Goal: Task Accomplishment & Management: Use online tool/utility

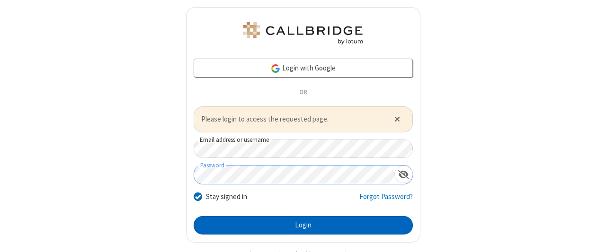
click at [299, 224] on button "Login" at bounding box center [303, 225] width 219 height 19
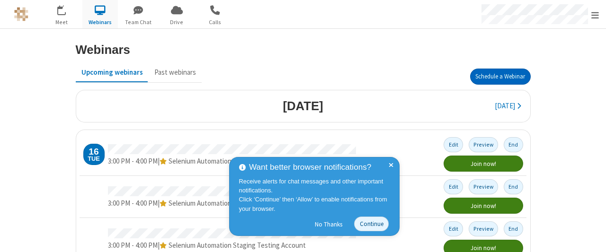
click at [497, 76] on button "Schedule a Webinar" at bounding box center [500, 77] width 61 height 16
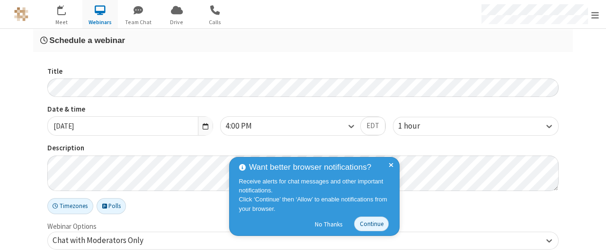
checkbox input "false"
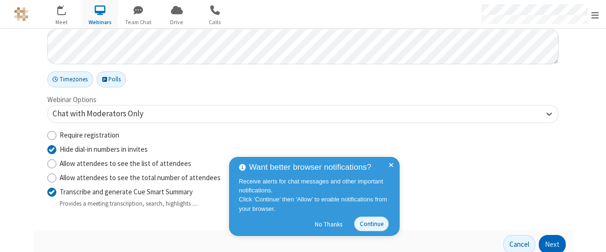
click at [549, 243] on button "Next" at bounding box center [552, 244] width 27 height 19
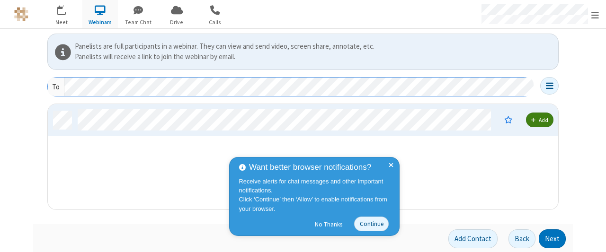
scroll to position [98, 504]
click at [549, 238] on button "Next" at bounding box center [552, 239] width 27 height 19
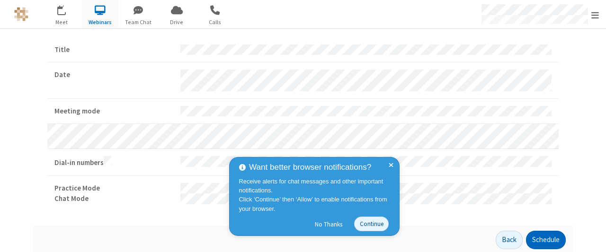
click at [542, 238] on button "Schedule" at bounding box center [546, 240] width 40 height 19
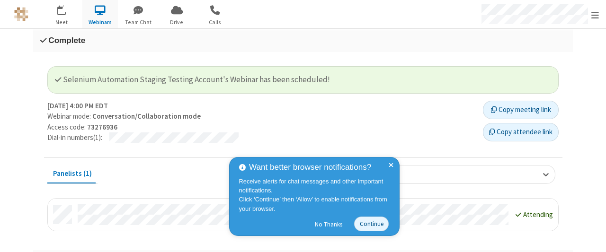
scroll to position [20, 0]
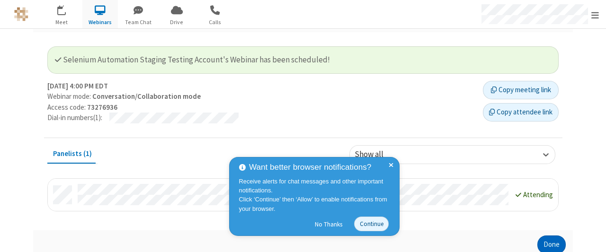
click at [548, 243] on button "Done" at bounding box center [551, 245] width 28 height 19
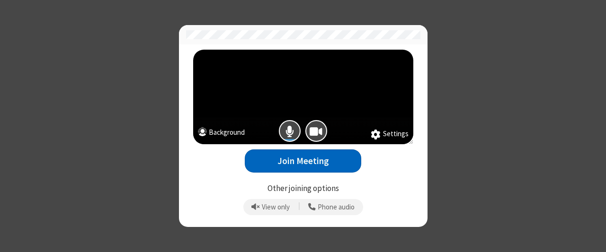
click at [303, 161] on button "Join Meeting" at bounding box center [303, 161] width 116 height 23
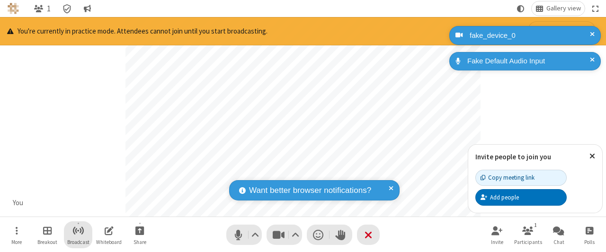
click at [78, 231] on span "Start broadcast" at bounding box center [78, 231] width 12 height 12
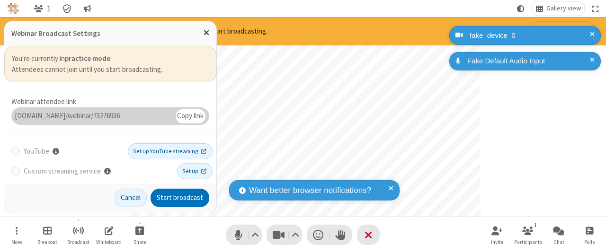
scroll to position [33, 0]
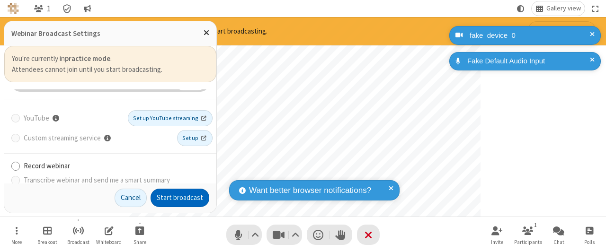
click at [180, 198] on button "Start broadcast" at bounding box center [180, 198] width 59 height 19
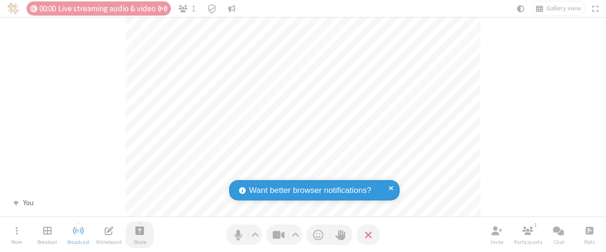
click at [140, 231] on span "Start sharing" at bounding box center [139, 231] width 9 height 12
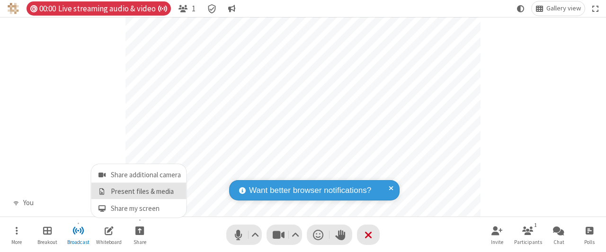
click at [101, 192] on span "Present files & media" at bounding box center [102, 192] width 11 height 8
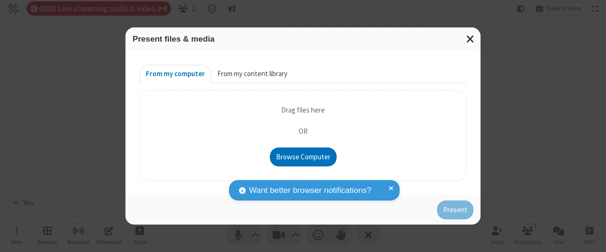
click at [251, 74] on button "From my content library" at bounding box center [252, 74] width 82 height 19
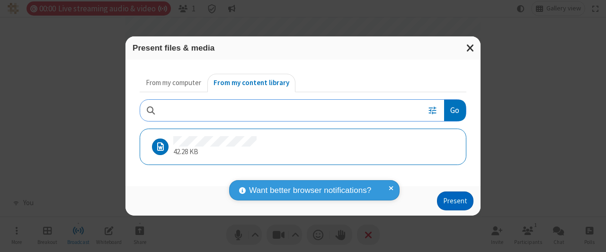
click at [456, 201] on button "Present" at bounding box center [455, 201] width 36 height 19
